Goal: Information Seeking & Learning: Learn about a topic

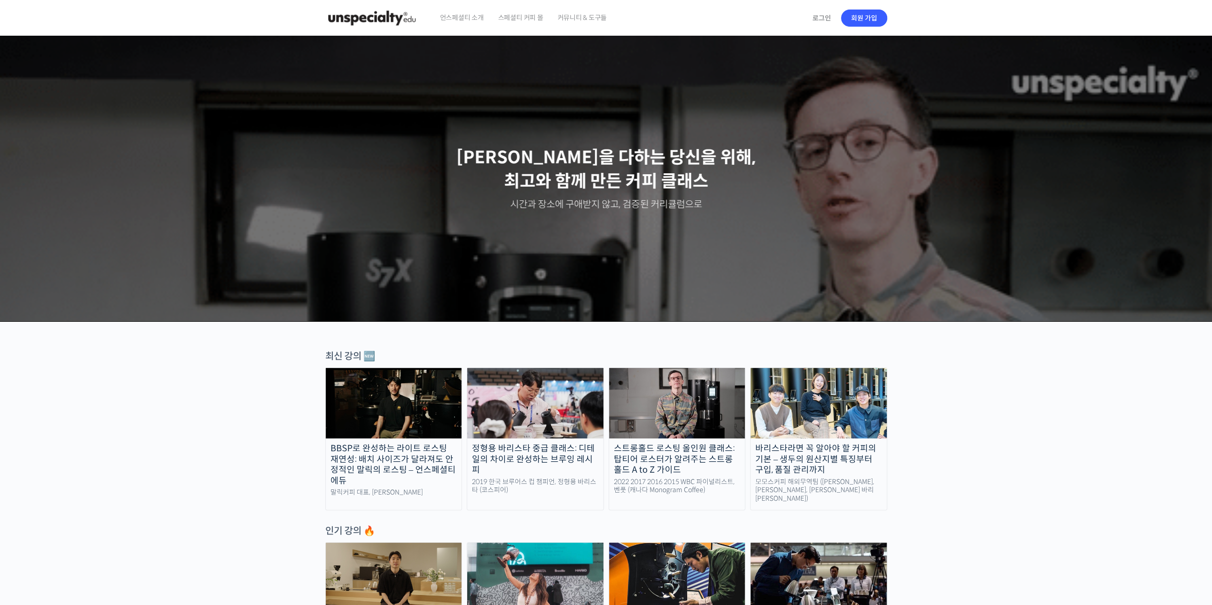
click at [575, 19] on span "커뮤니티 & 도구들" at bounding box center [582, 18] width 50 height 36
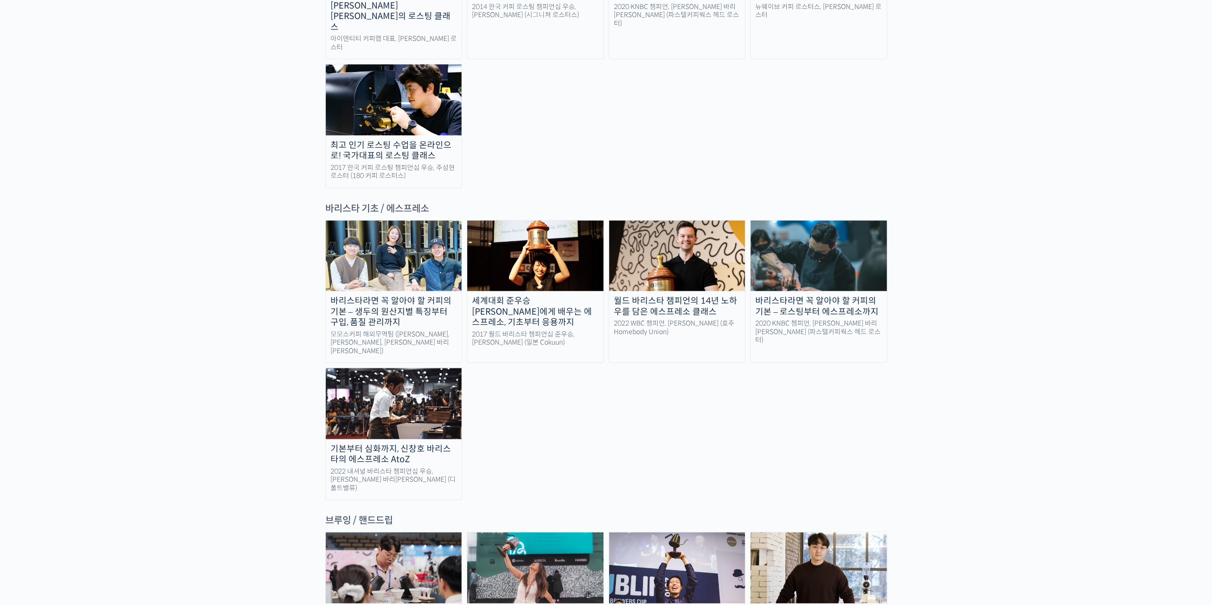
scroll to position [1143, 0]
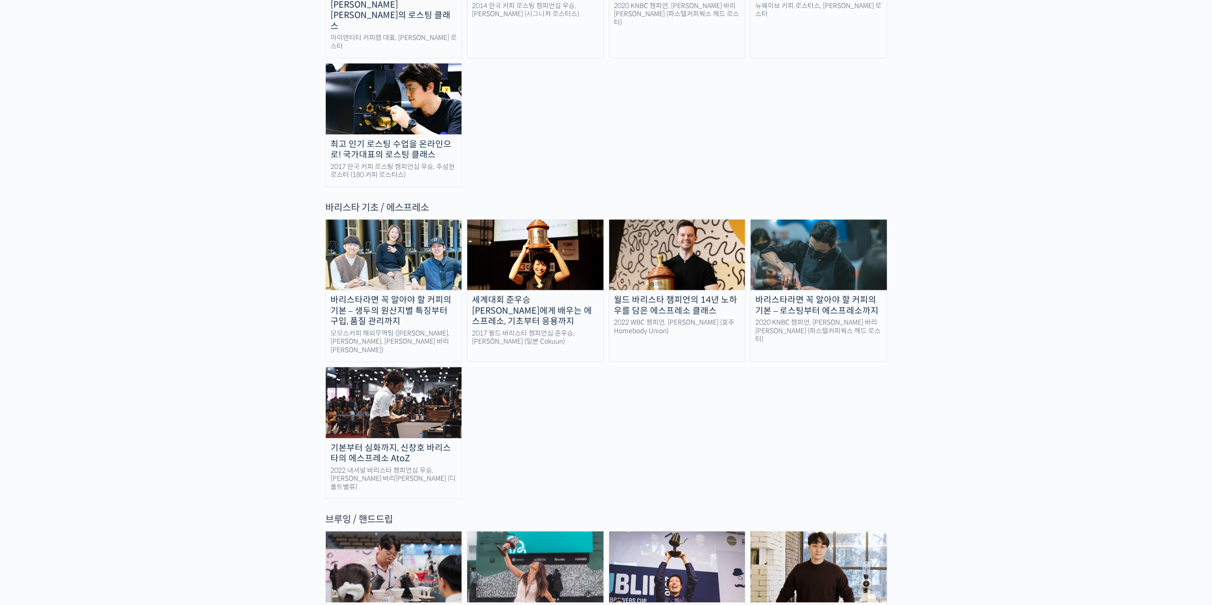
click at [408, 220] on img at bounding box center [394, 255] width 136 height 70
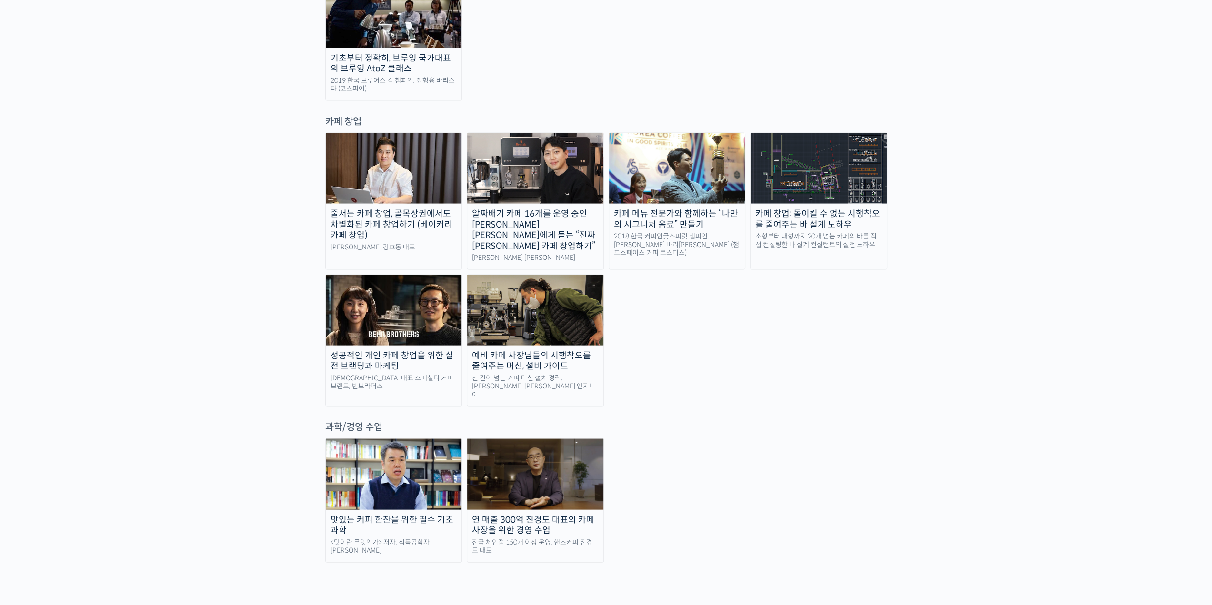
scroll to position [1762, 0]
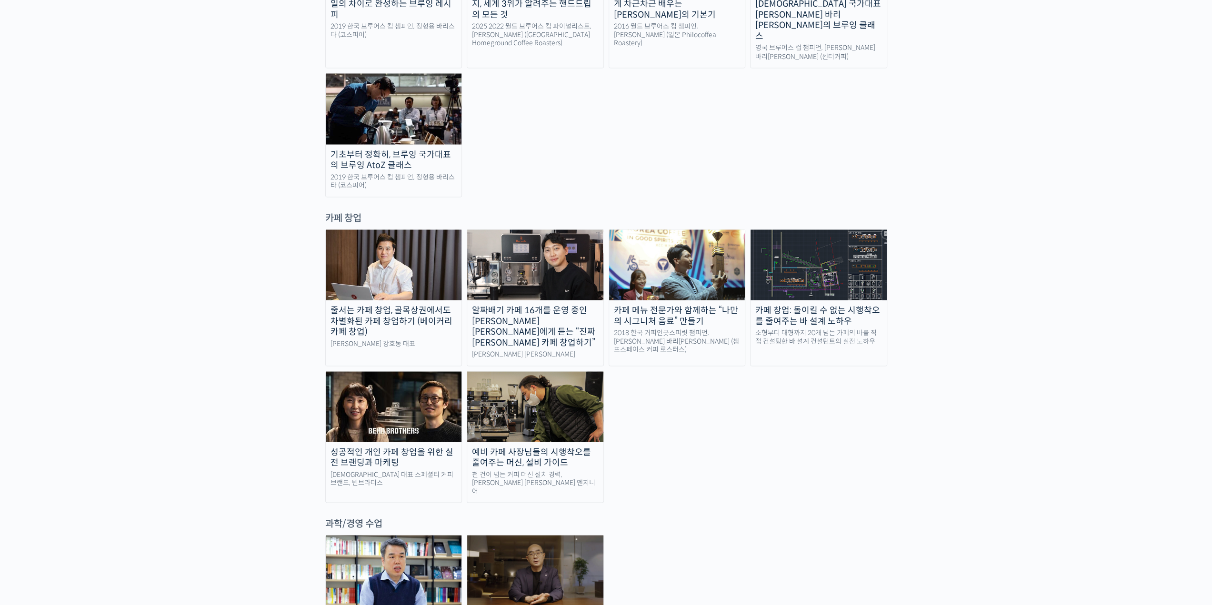
click at [385, 230] on img at bounding box center [394, 265] width 136 height 70
click at [793, 230] on img at bounding box center [819, 265] width 136 height 70
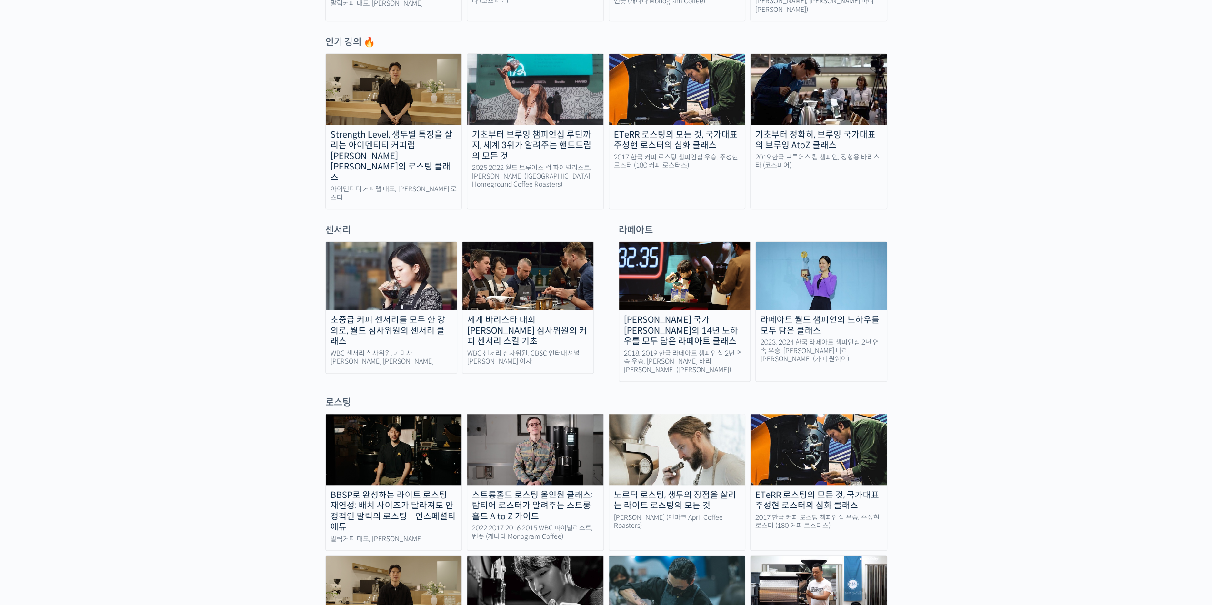
scroll to position [476, 0]
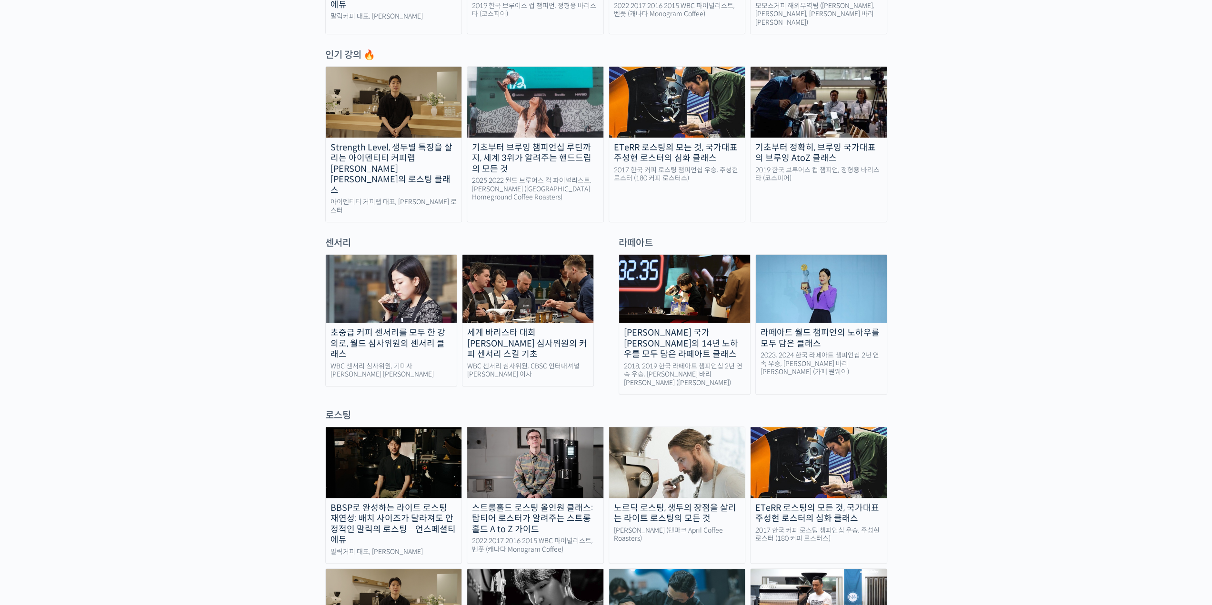
click at [818, 269] on img at bounding box center [821, 289] width 131 height 68
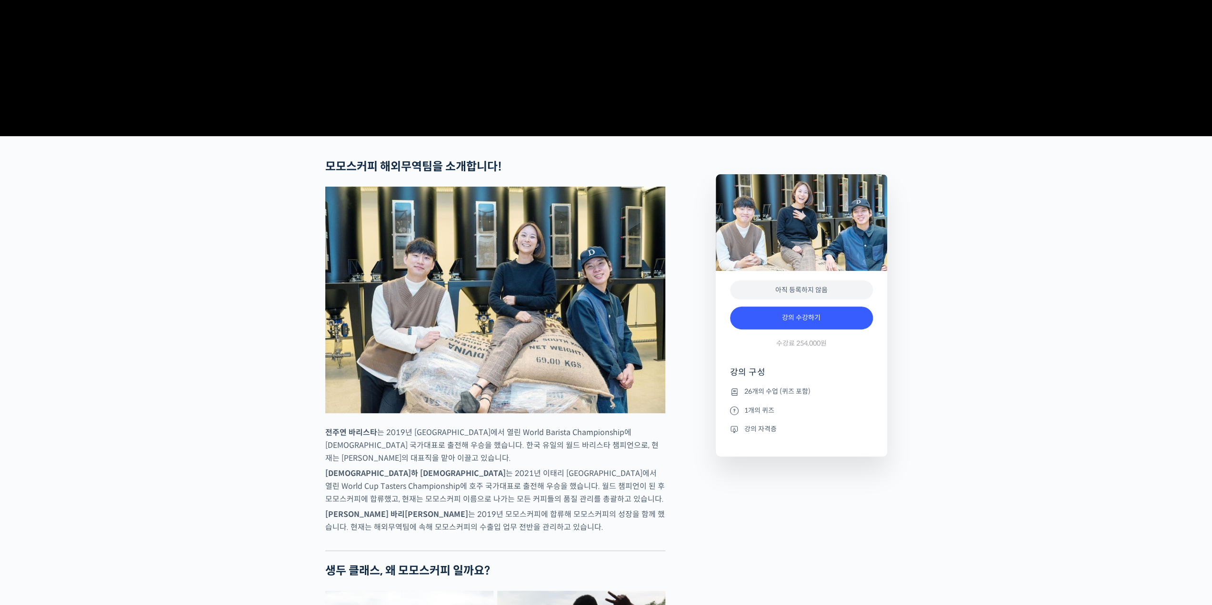
scroll to position [238, 0]
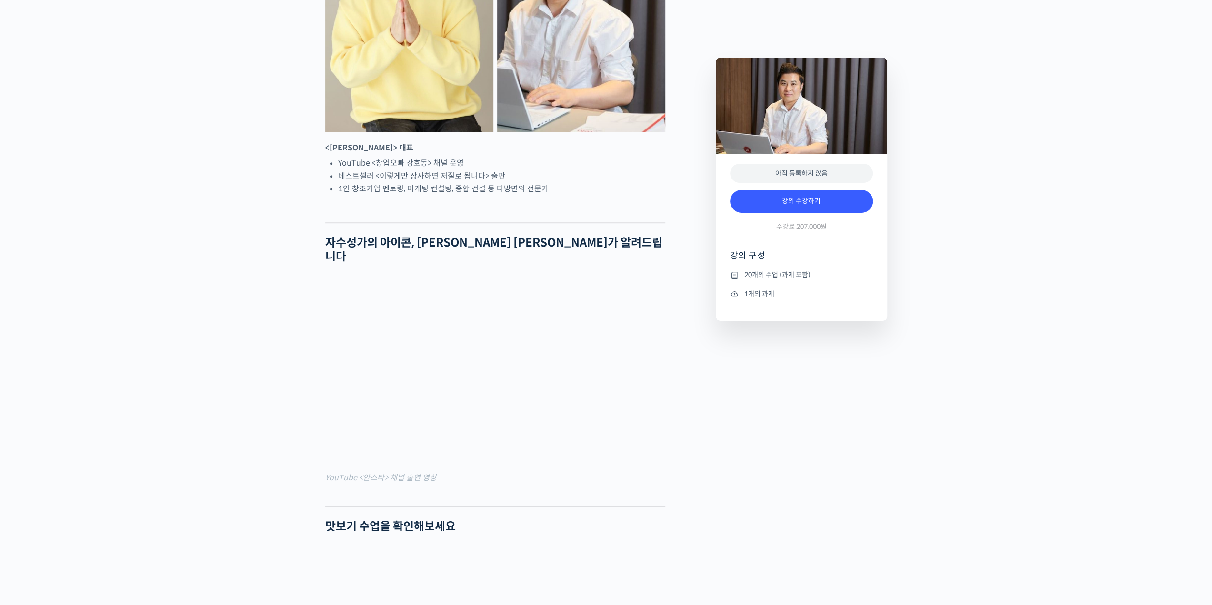
scroll to position [572, 0]
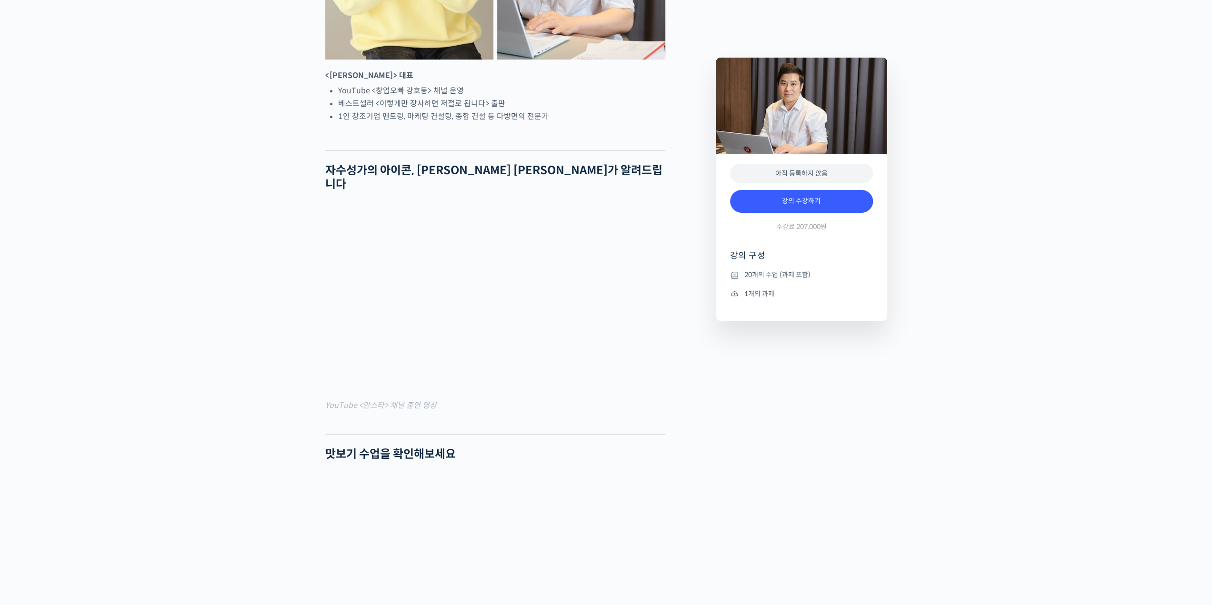
scroll to position [619, 0]
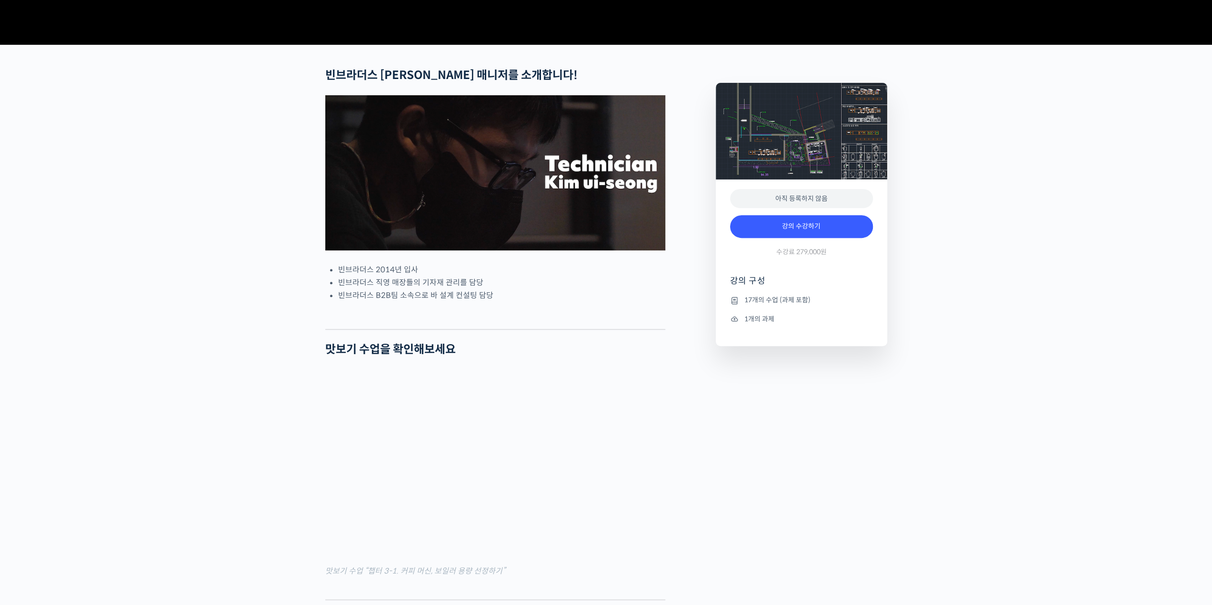
scroll to position [381, 0]
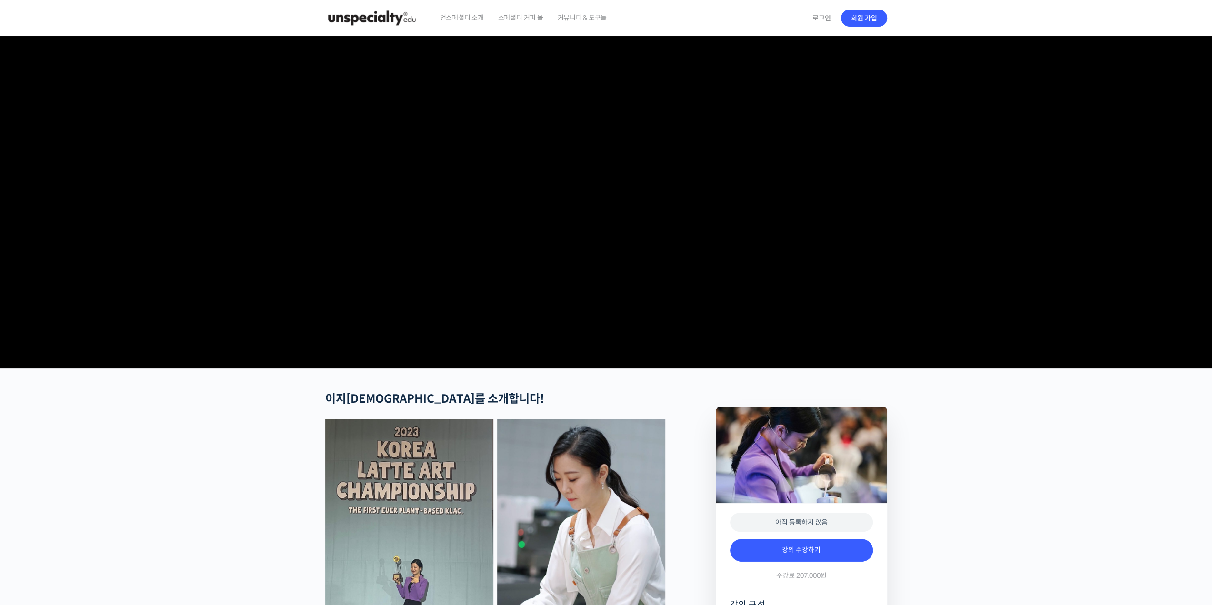
click at [589, 16] on span "커뮤니티 & 도구들" at bounding box center [582, 18] width 50 height 36
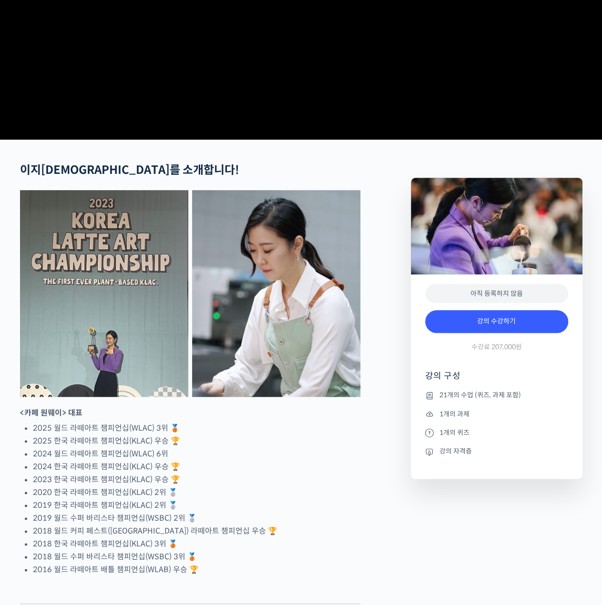
scroll to position [238, 0]
